Goal: Check status

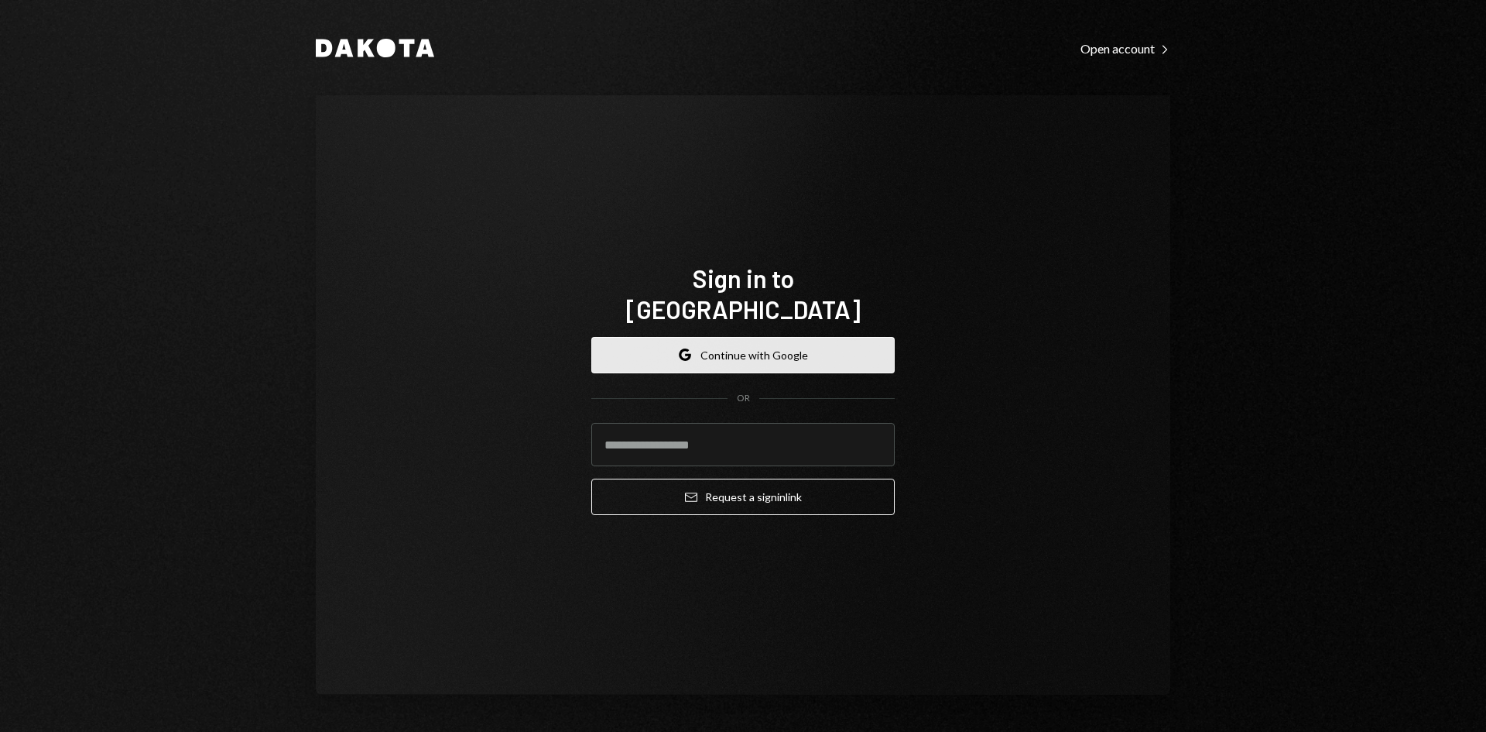
click at [814, 337] on button "Google Continue with Google" at bounding box center [742, 355] width 303 height 36
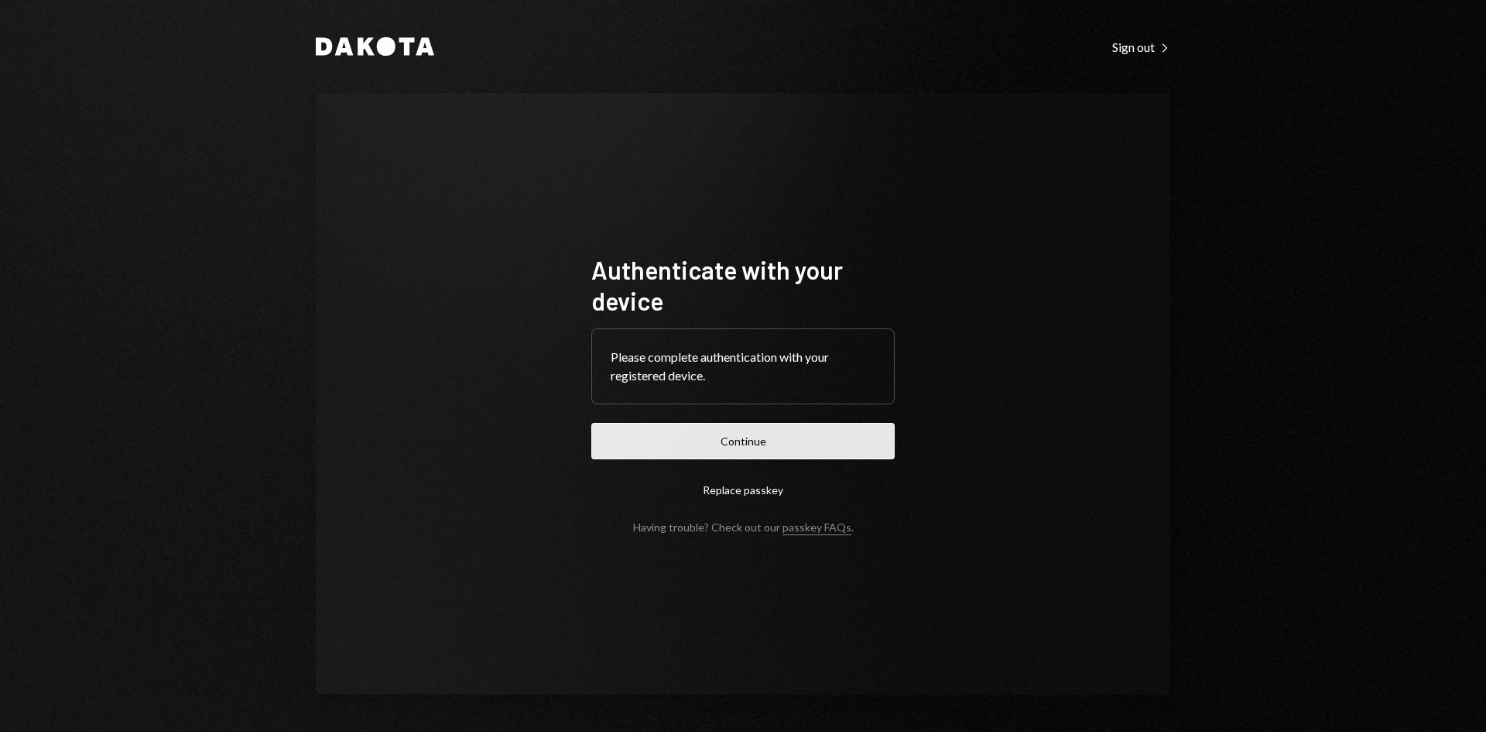
click at [766, 451] on button "Continue" at bounding box center [742, 441] width 303 height 36
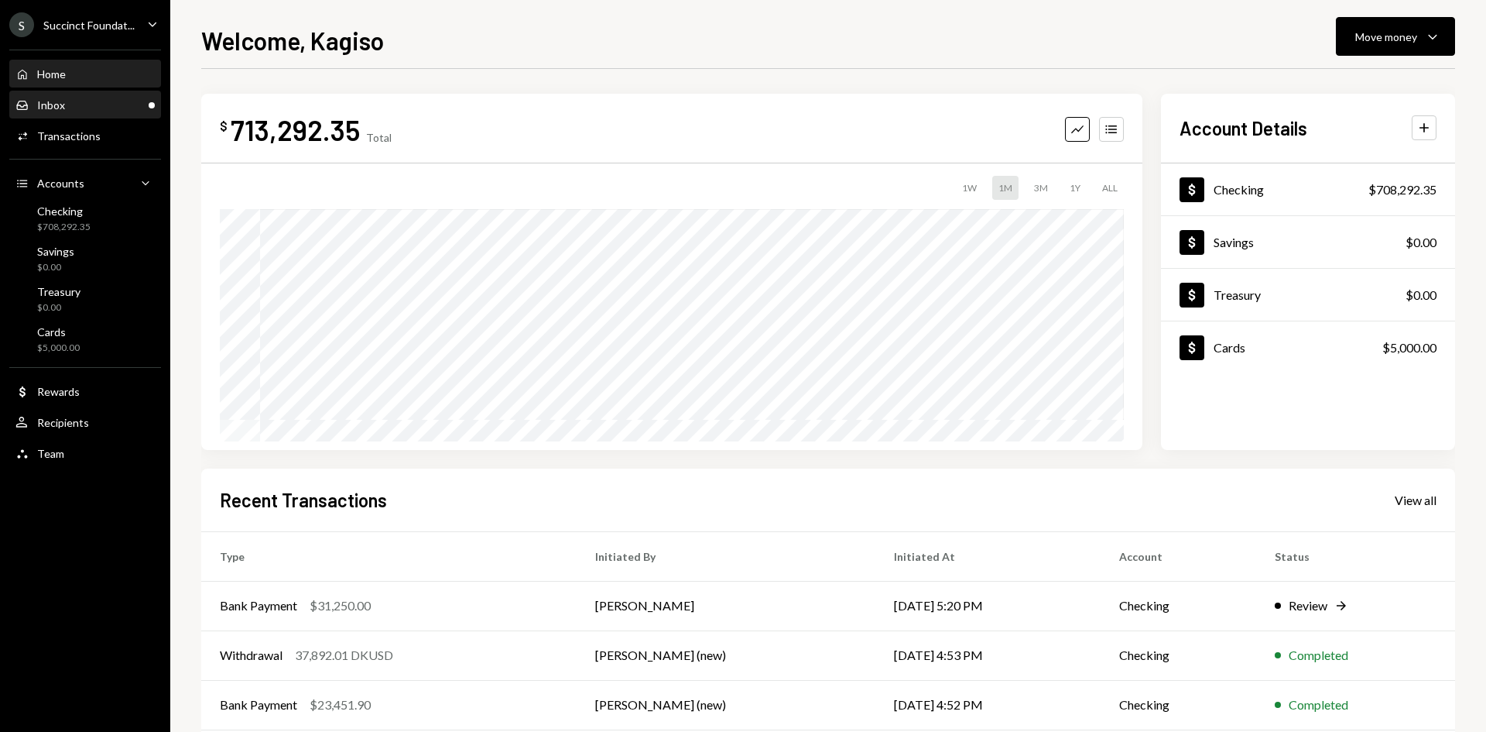
click at [92, 112] on div "Inbox Inbox" at bounding box center [84, 105] width 139 height 26
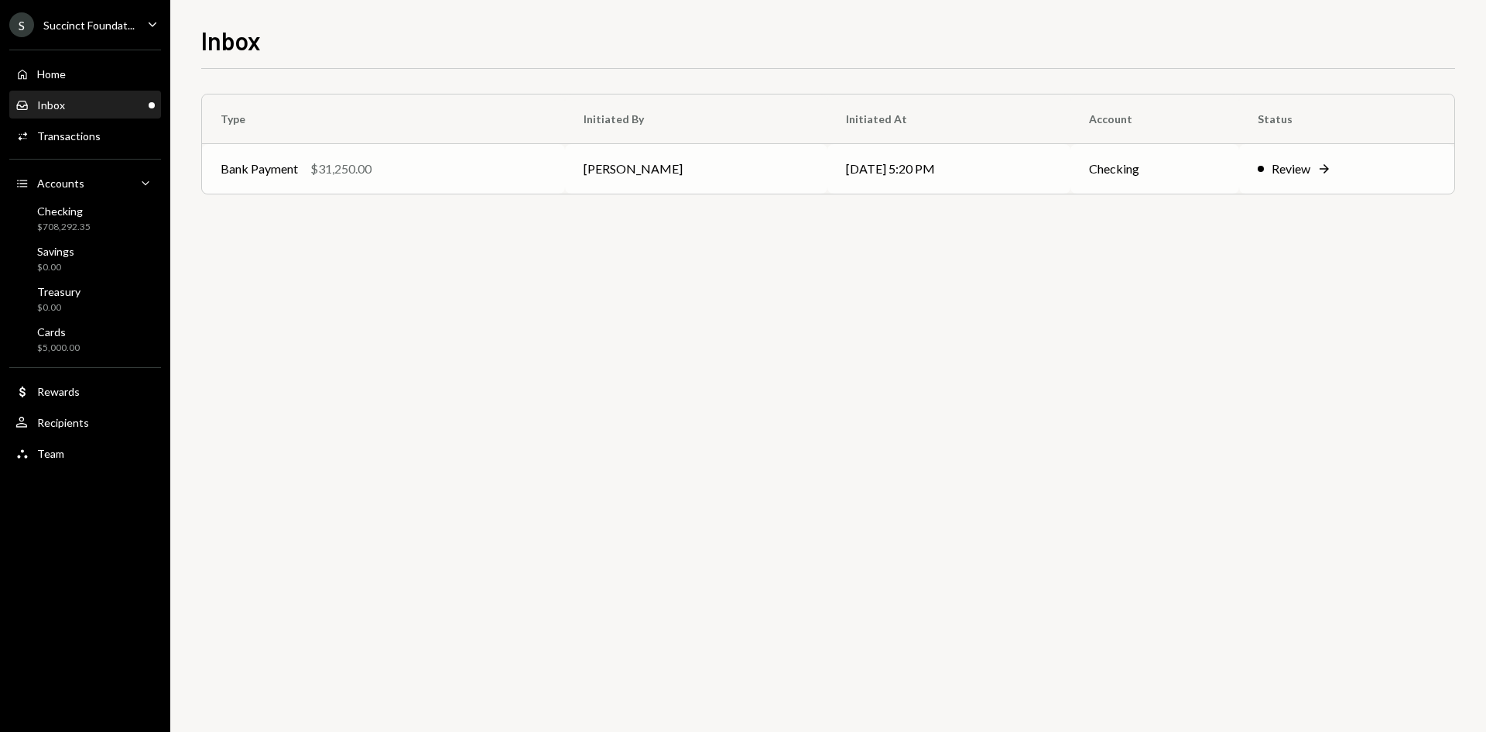
click at [464, 175] on div "Bank Payment $31,250.00" at bounding box center [384, 168] width 326 height 19
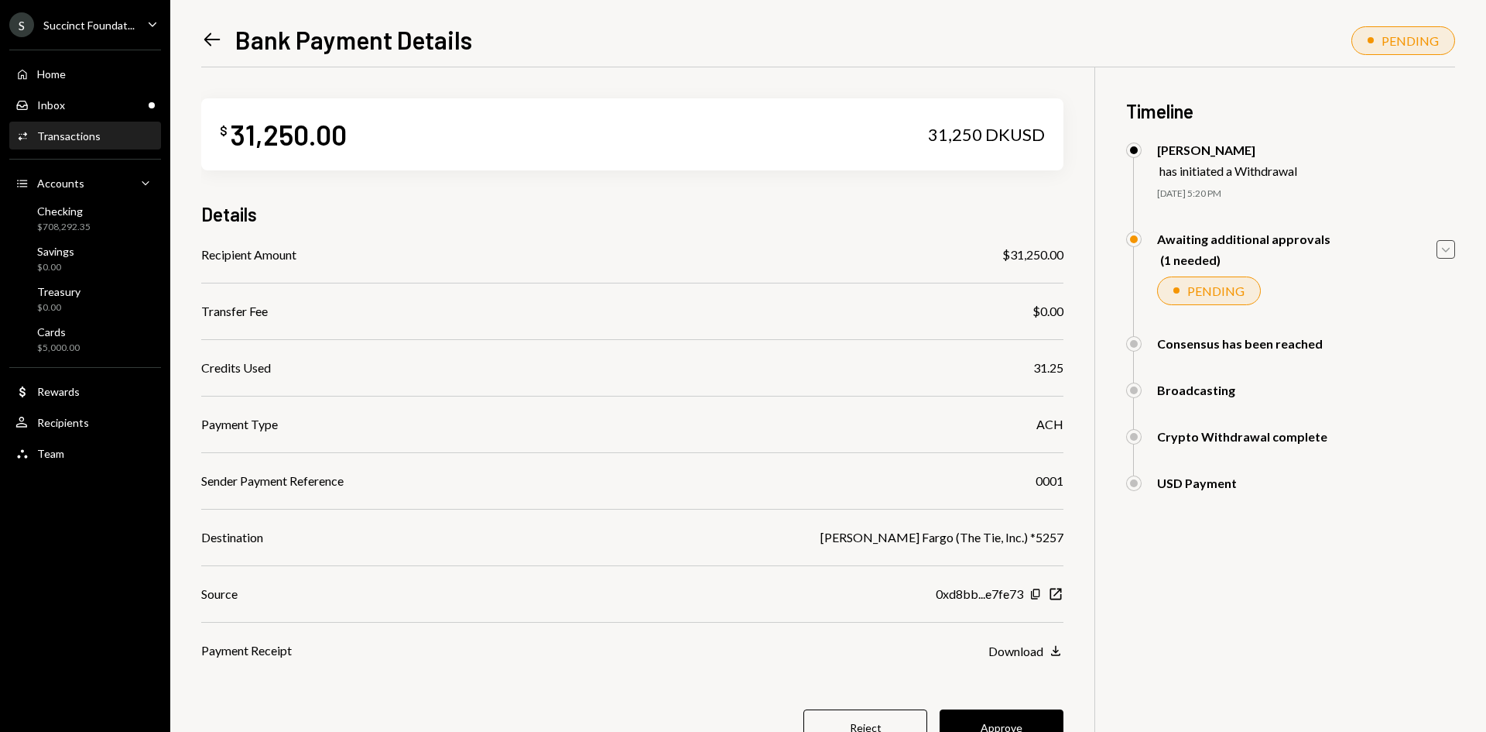
click at [1447, 251] on icon "button" at bounding box center [1446, 250] width 8 height 5
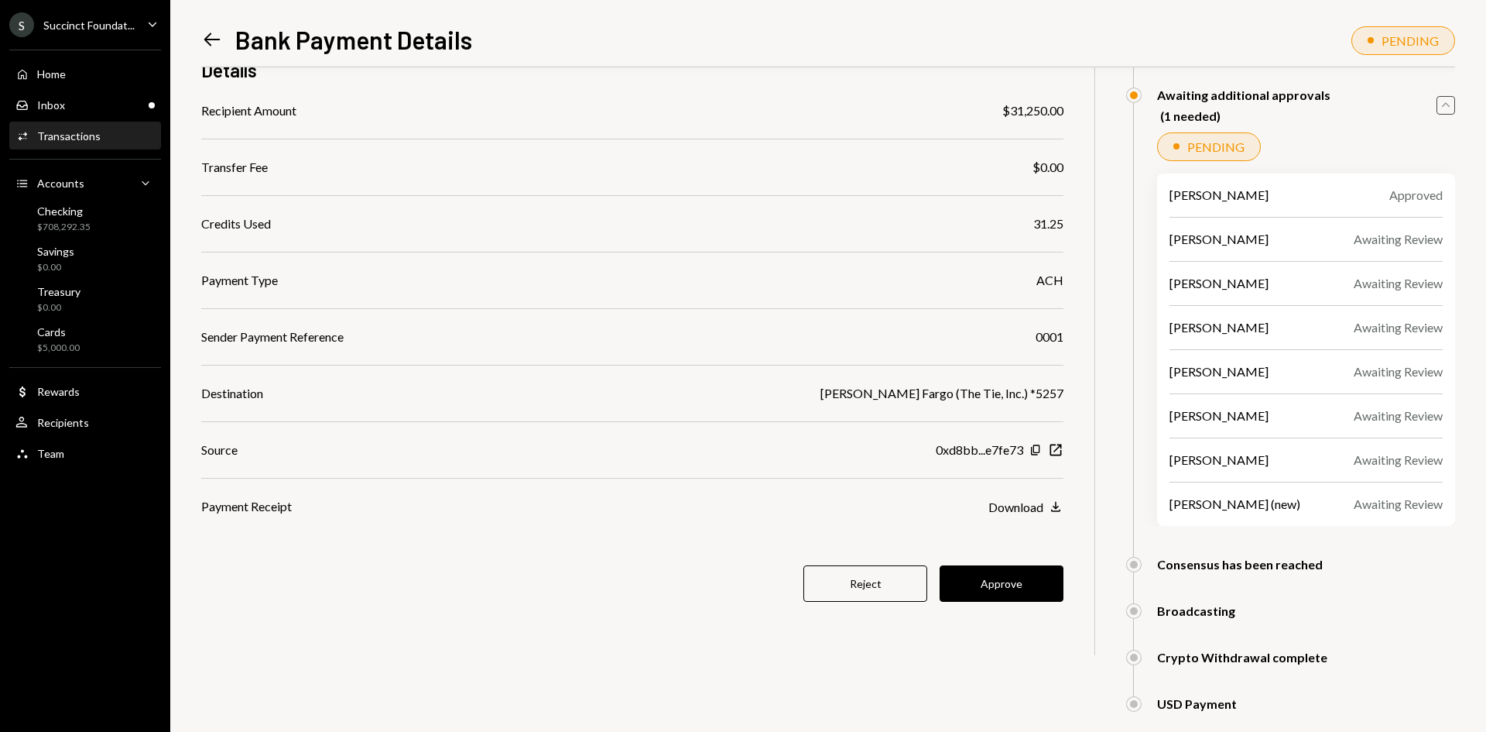
scroll to position [155, 0]
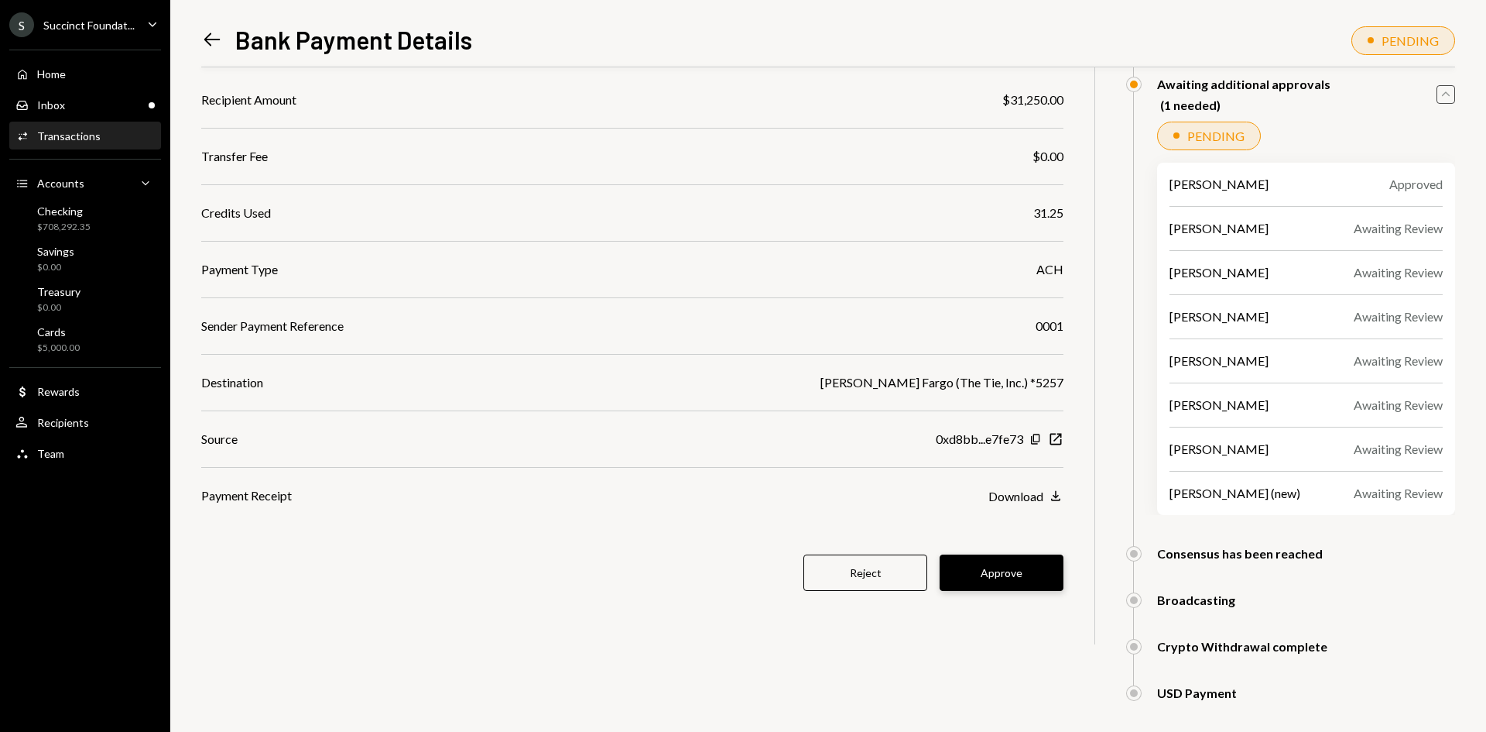
click at [985, 565] on button "Approve" at bounding box center [1002, 572] width 124 height 36
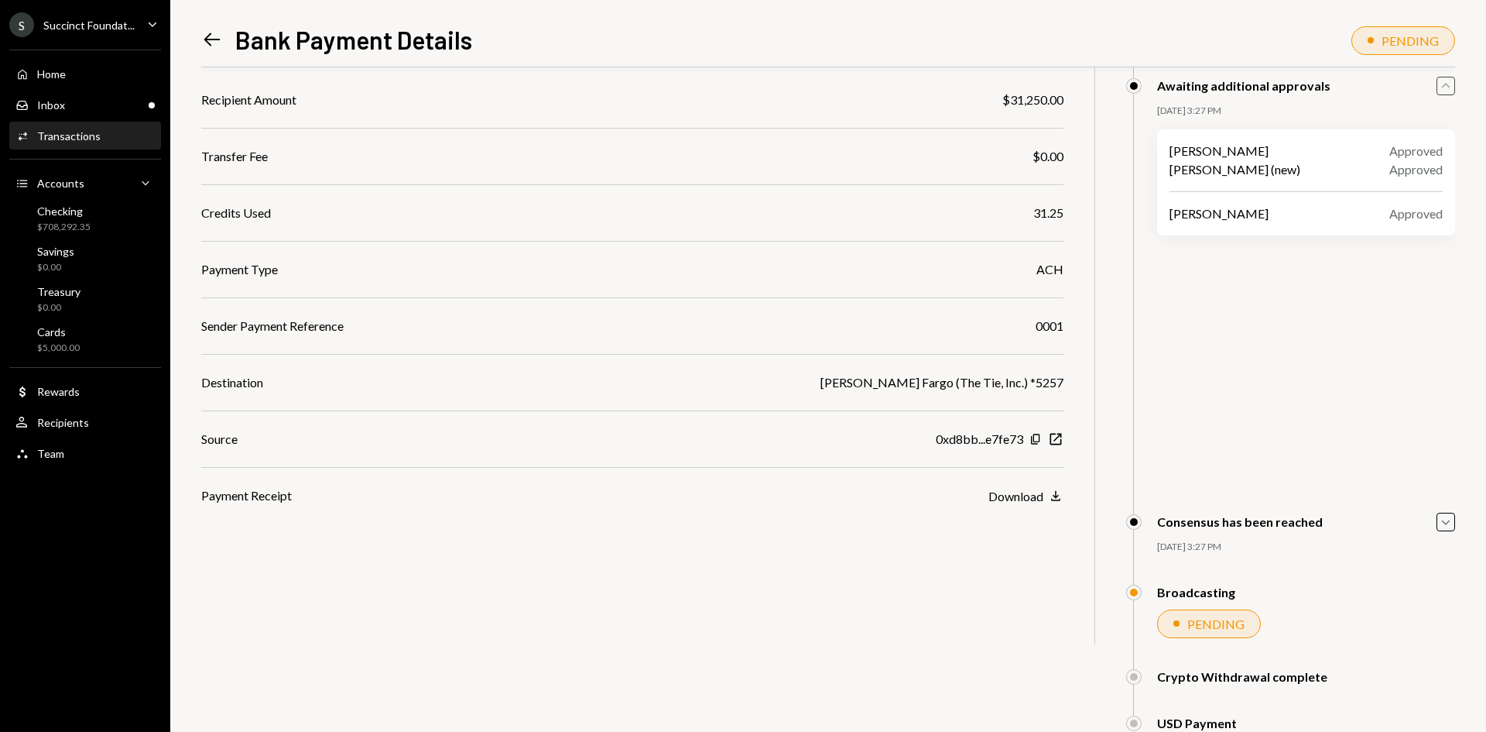
scroll to position [185, 0]
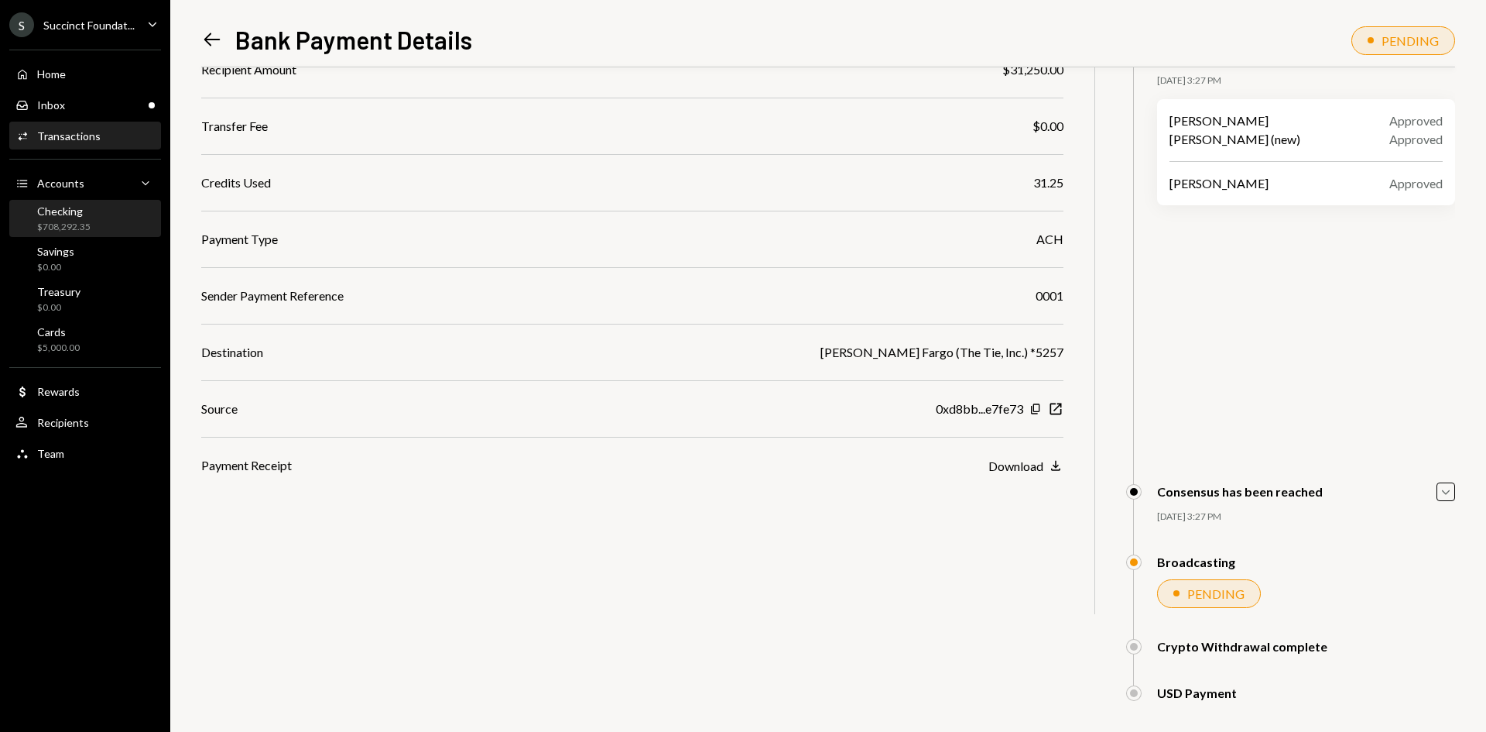
click at [71, 226] on div "$708,292.35" at bounding box center [63, 227] width 53 height 13
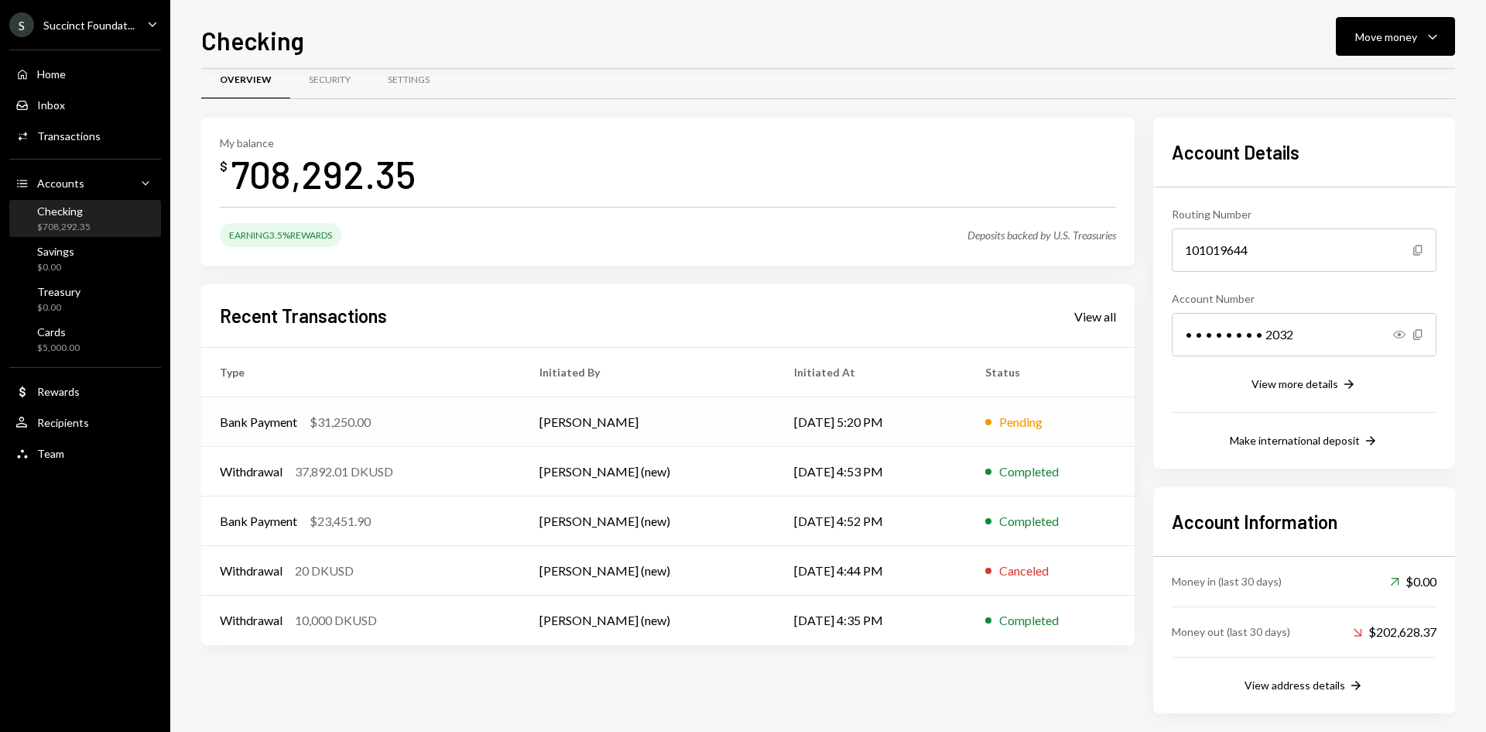
scroll to position [36, 0]
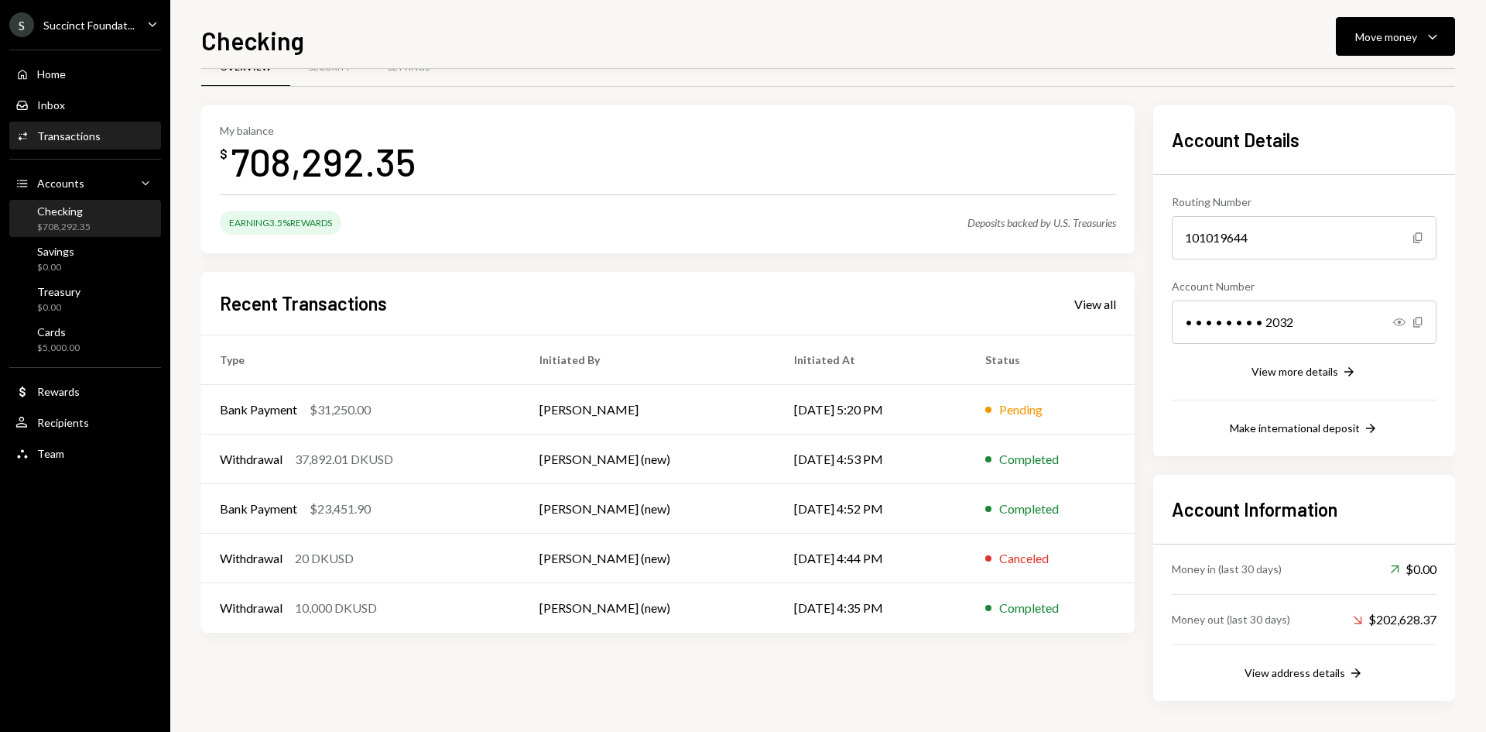
click at [51, 141] on div "Transactions" at bounding box center [68, 135] width 63 height 13
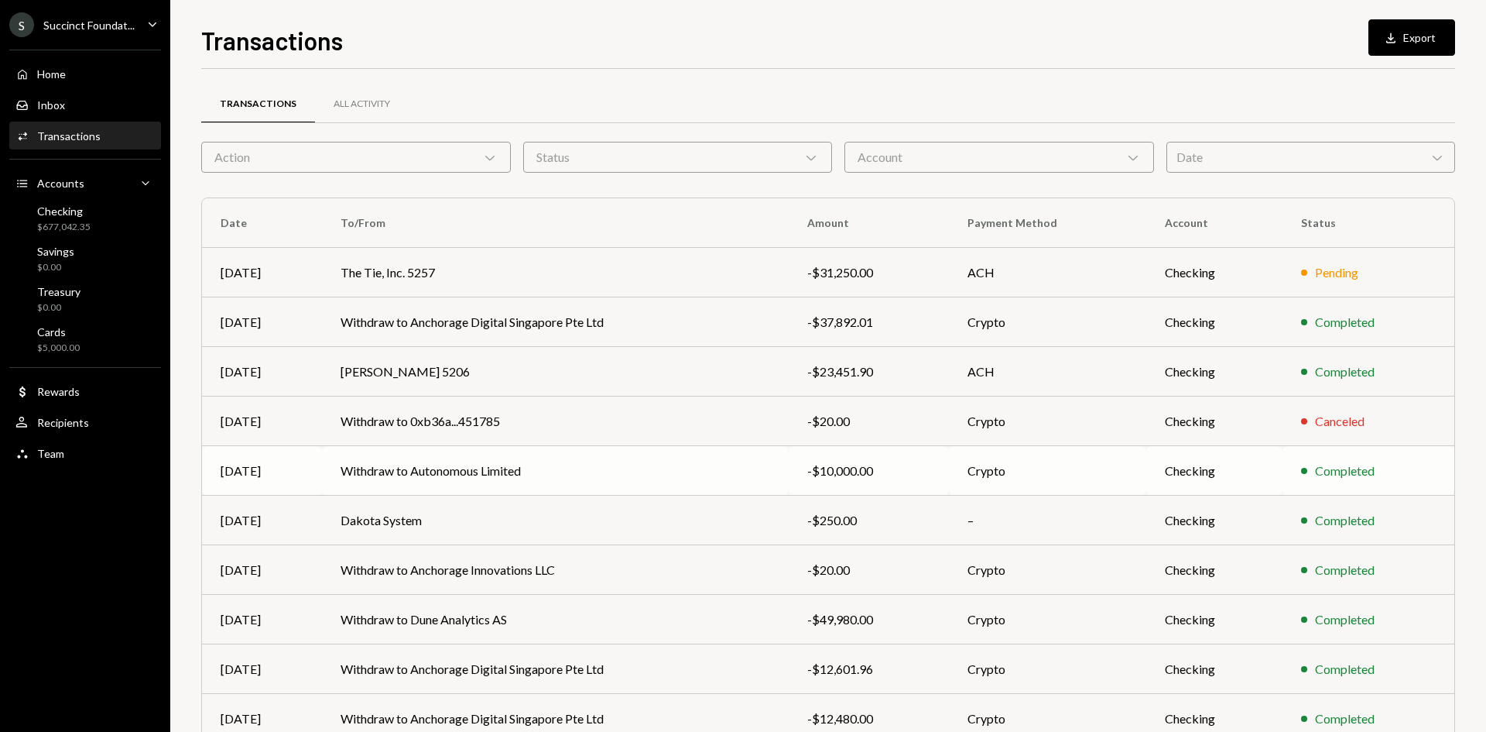
click at [570, 461] on td "Withdraw to Autonomous Limited" at bounding box center [555, 471] width 467 height 50
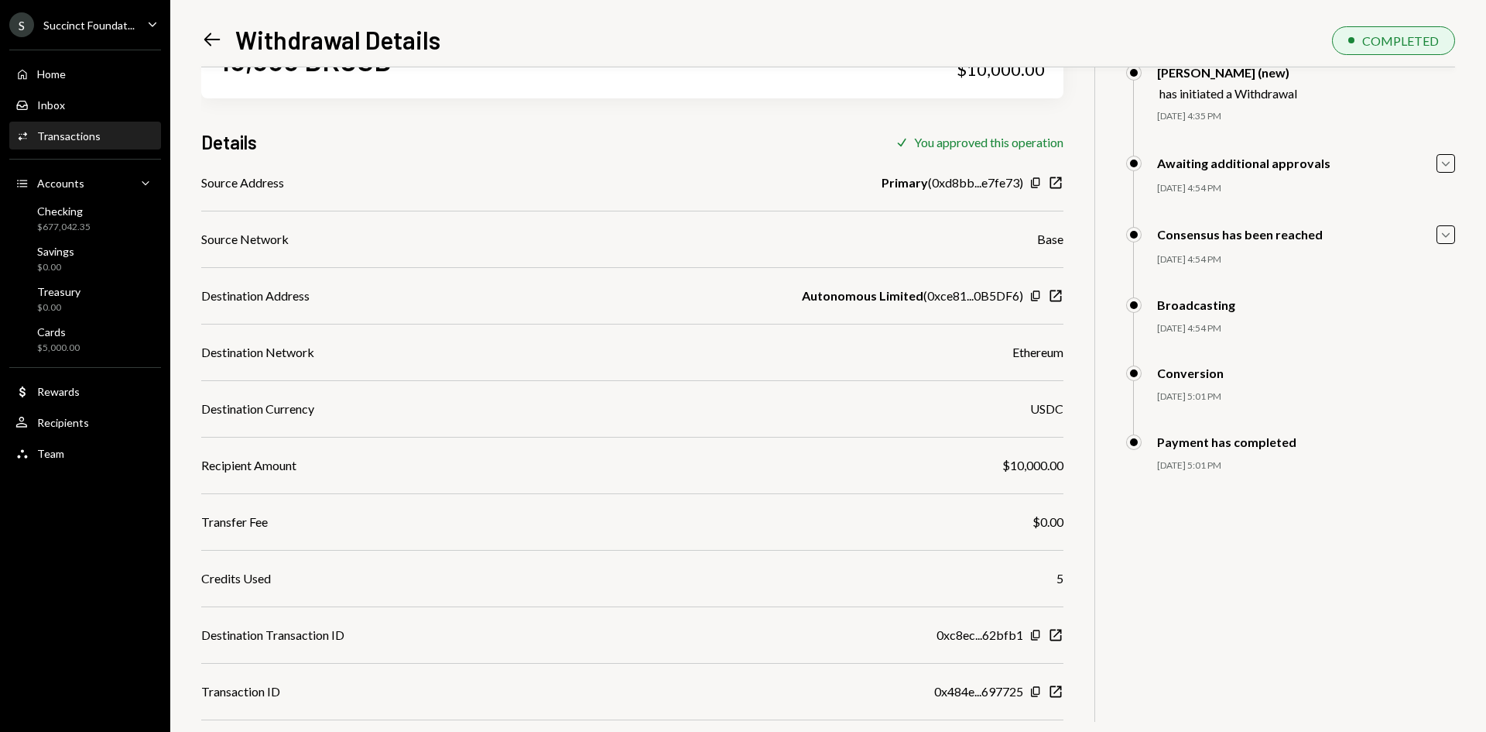
scroll to position [103, 0]
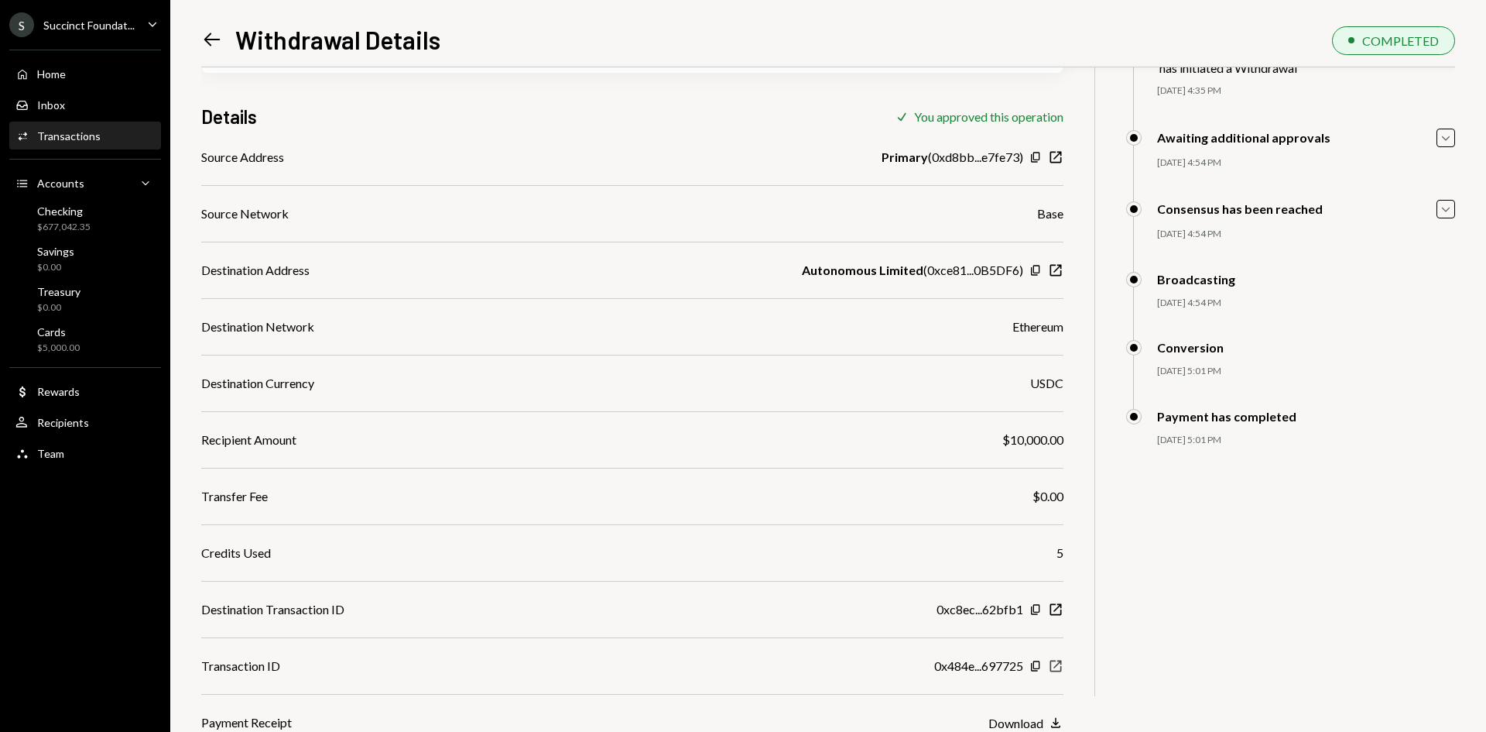
click at [1054, 670] on icon "New Window" at bounding box center [1055, 665] width 15 height 15
click at [1060, 606] on icon "button" at bounding box center [1056, 610] width 12 height 12
